Goal: Transaction & Acquisition: Book appointment/travel/reservation

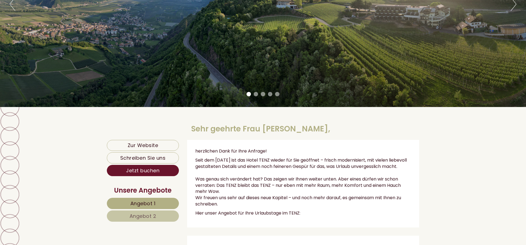
click at [148, 202] on span "Angebot 1" at bounding box center [142, 203] width 25 height 7
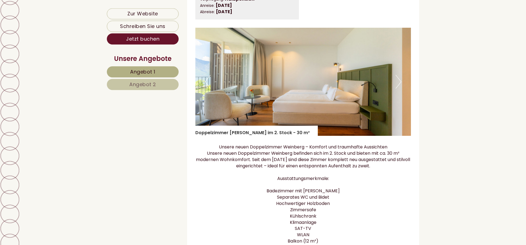
scroll to position [409, 0]
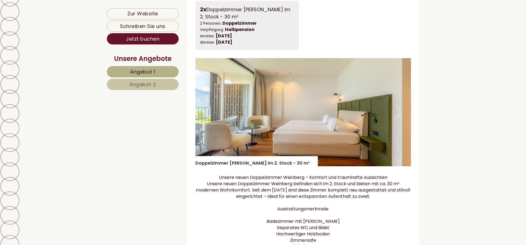
click at [141, 87] on span "Angebot 2" at bounding box center [142, 84] width 27 height 7
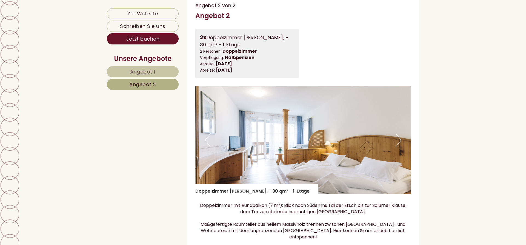
click at [136, 70] on span "Angebot 1" at bounding box center [142, 71] width 25 height 7
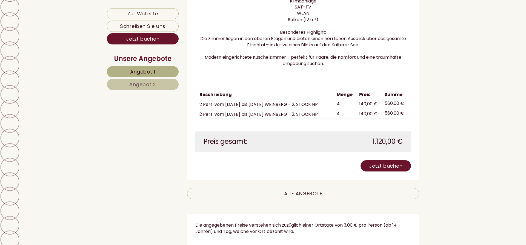
scroll to position [744, 0]
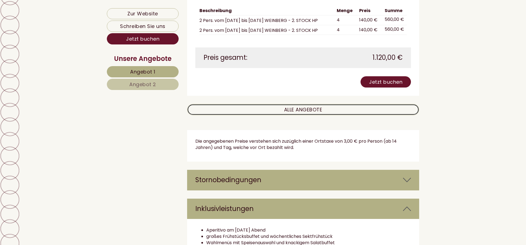
click at [300, 114] on link "ALLE ANGEBOTE" at bounding box center [303, 109] width 232 height 11
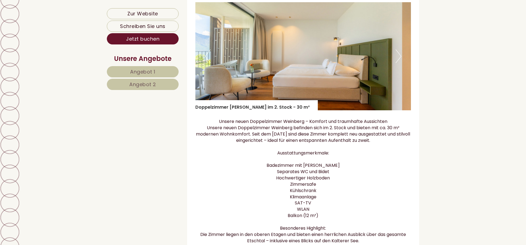
scroll to position [353, 0]
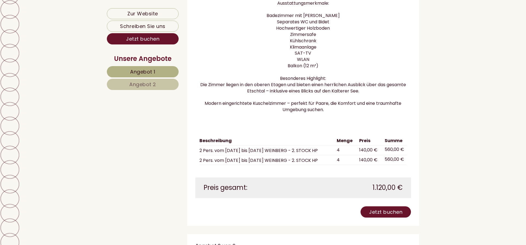
scroll to position [503, 0]
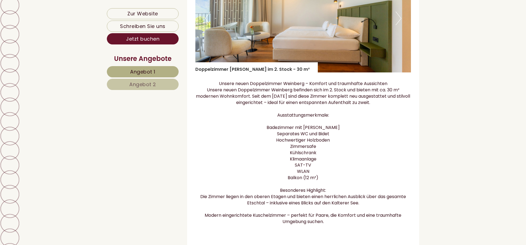
click at [142, 84] on span "Angebot 2" at bounding box center [142, 84] width 27 height 7
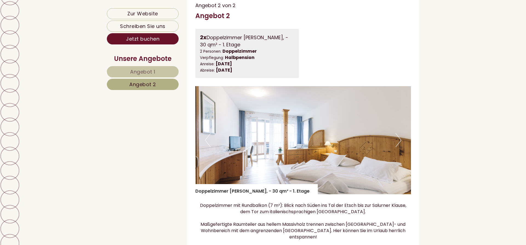
click at [148, 70] on span "Angebot 1" at bounding box center [142, 71] width 25 height 7
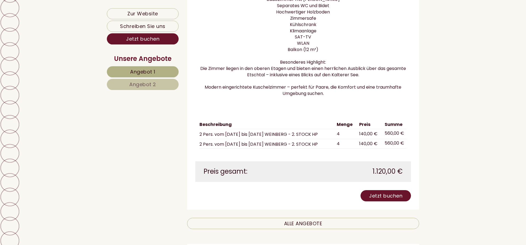
scroll to position [661, 0]
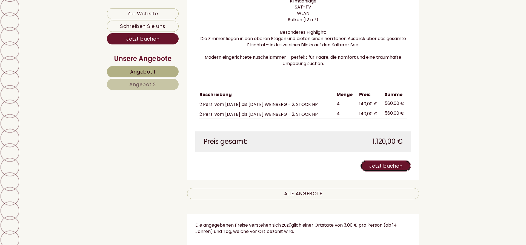
click at [387, 170] on link "Jetzt buchen" at bounding box center [385, 165] width 50 height 11
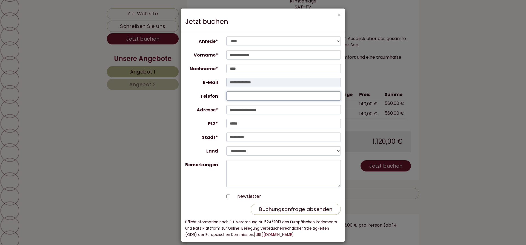
click at [229, 94] on input "Telefon" at bounding box center [283, 95] width 115 height 9
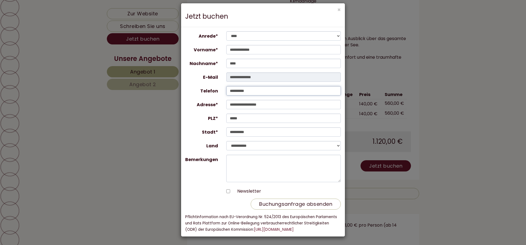
type input "**********"
click at [231, 160] on textarea "Bemerkungen" at bounding box center [283, 167] width 115 height 27
click at [243, 170] on textarea "Bemerkungen" at bounding box center [283, 167] width 115 height 27
click at [305, 202] on button "Buchungsanfrage absenden" at bounding box center [296, 203] width 90 height 11
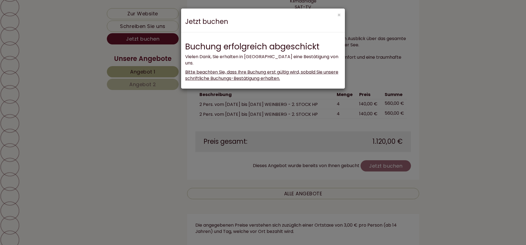
scroll to position [0, 0]
click at [339, 14] on button "×" at bounding box center [339, 15] width 4 height 6
